Goal: Task Accomplishment & Management: Complete application form

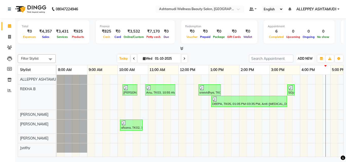
click at [304, 58] on span "ADD NEW" at bounding box center [304, 59] width 15 height 4
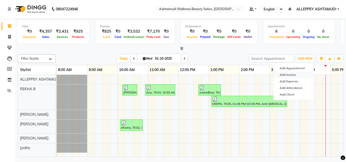
click at [299, 73] on link "Add Invoice" at bounding box center [293, 75] width 40 height 7
select select "service"
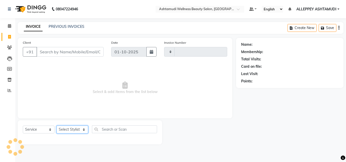
click at [77, 127] on select "Select Stylist" at bounding box center [72, 130] width 32 height 8
type input "1593"
select select "4626"
click at [81, 133] on select "Select Stylist" at bounding box center [72, 130] width 32 height 8
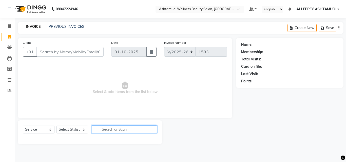
click at [115, 130] on input "text" at bounding box center [124, 130] width 65 height 8
type input "[PERSON_NAME]"
click at [78, 56] on input "Client" at bounding box center [69, 52] width 67 height 10
click at [79, 54] on input "Client" at bounding box center [69, 52] width 67 height 10
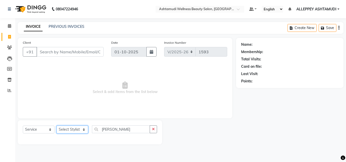
click at [66, 129] on select "Select Stylist ALLEPPEY ASHTAMUDI Jyothy [PERSON_NAME] [PERSON_NAME]" at bounding box center [72, 130] width 32 height 8
select select "57585"
click at [56, 126] on select "Select Stylist ALLEPPEY ASHTAMUDI Jyothy [PERSON_NAME] [PERSON_NAME]" at bounding box center [72, 130] width 32 height 8
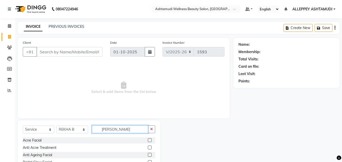
click at [137, 132] on input "[PERSON_NAME]" at bounding box center [120, 130] width 56 height 8
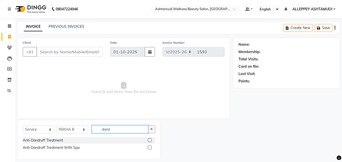
type input "dand"
click at [149, 147] on label at bounding box center [150, 148] width 4 height 4
click at [149, 147] on input "checkbox" at bounding box center [149, 147] width 3 height 3
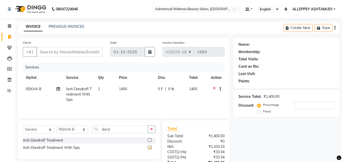
checkbox input "false"
click at [77, 49] on input "Client" at bounding box center [69, 52] width 66 height 10
type input "7"
type input "0"
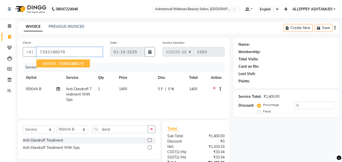
type input "7293198078"
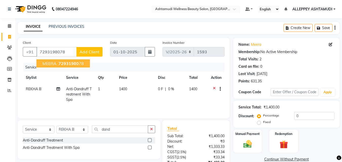
click at [57, 66] on button "MEERA 72931980 78" at bounding box center [62, 63] width 53 height 8
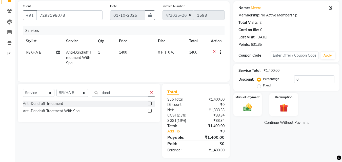
scroll to position [40, 0]
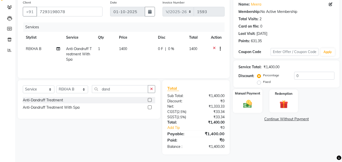
click at [246, 95] on label "Manual Payment" at bounding box center [247, 93] width 25 height 5
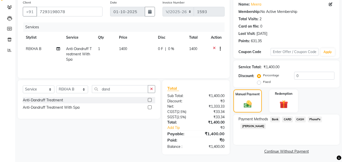
click at [313, 118] on span "PhonePe" at bounding box center [315, 120] width 14 height 6
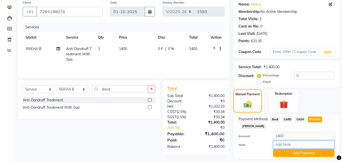
click at [310, 147] on input "Note:" at bounding box center [303, 145] width 61 height 8
type input "[PERSON_NAME]"
click at [319, 155] on button "Add Payment" at bounding box center [303, 153] width 61 height 8
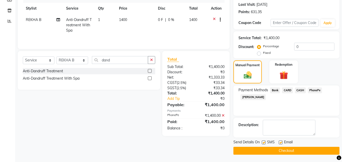
scroll to position [70, 0]
click at [320, 151] on button "Checkout" at bounding box center [286, 151] width 106 height 8
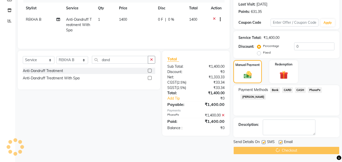
scroll to position [44, 0]
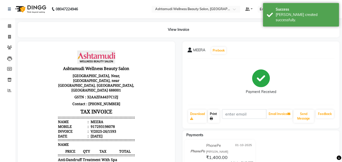
click at [214, 117] on link "Print" at bounding box center [214, 116] width 12 height 13
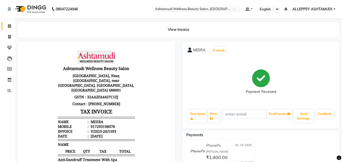
click at [11, 29] on link "Calendar" at bounding box center [8, 26] width 12 height 8
